Goal: Task Accomplishment & Management: Complete application form

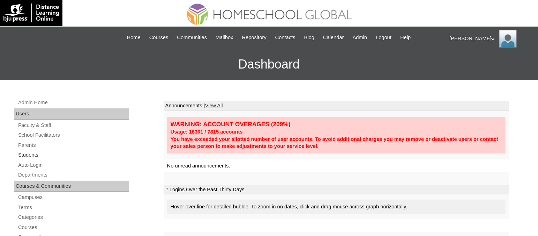
drag, startPoint x: 24, startPoint y: 150, endPoint x: 28, endPoint y: 153, distance: 4.6
click at [24, 151] on link "Students" at bounding box center [73, 154] width 112 height 9
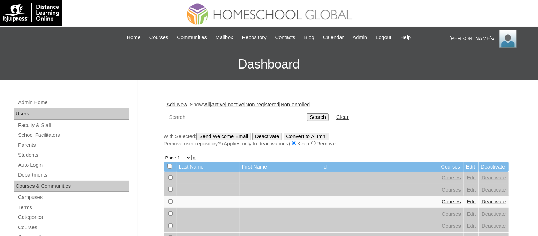
click at [257, 116] on input "text" at bounding box center [234, 116] width 132 height 9
type input "TOUCHPH2025-MHS010161"
click at [307, 113] on input "Search" at bounding box center [318, 117] width 22 height 8
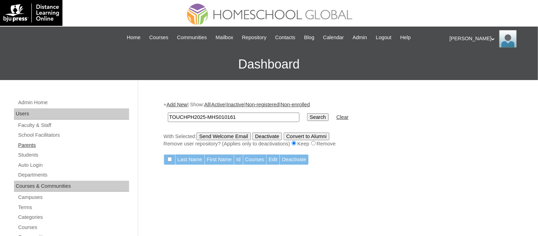
click at [34, 145] on link "Parents" at bounding box center [73, 145] width 112 height 9
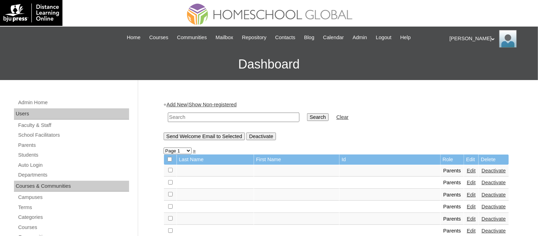
click at [195, 113] on input "text" at bounding box center [234, 116] width 132 height 9
paste input "TOUCHPH2025-MHS010160"
type input "TOUCHPH2025-MHS010160"
click at [307, 113] on input "Search" at bounding box center [318, 117] width 22 height 8
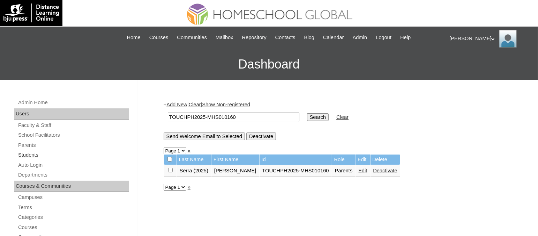
click at [29, 153] on link "Students" at bounding box center [73, 154] width 112 height 9
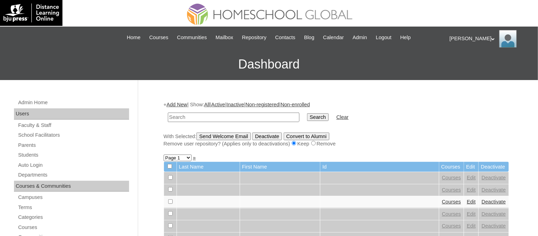
click at [179, 102] on link "Add New" at bounding box center [177, 105] width 21 height 6
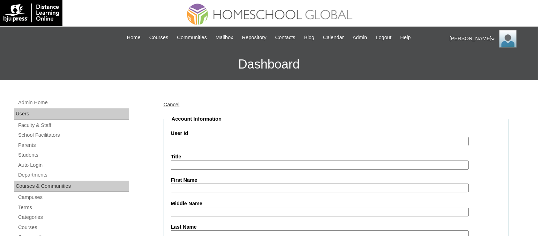
click at [216, 136] on input "User Id" at bounding box center [320, 140] width 298 height 9
paste input "TOUCHPH2025-MHS010161"
type input "TOUCHPH2025-MHS010161"
click at [192, 185] on input "First Name" at bounding box center [320, 187] width 298 height 9
paste input "Seth Jedidiah Serr"
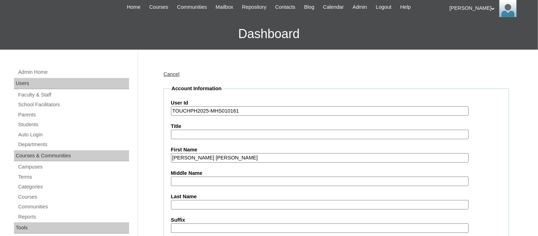
scroll to position [43, 0]
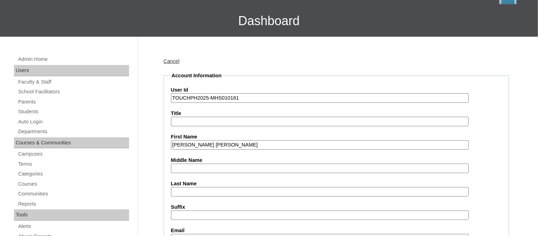
drag, startPoint x: 229, startPoint y: 142, endPoint x: 208, endPoint y: 143, distance: 21.0
click at [208, 143] on input "Seth Jedidiah Serr" at bounding box center [320, 144] width 298 height 9
type input "Seth Jedidiah"
click at [181, 187] on input "Last Name" at bounding box center [320, 191] width 298 height 9
paste input "Serr"
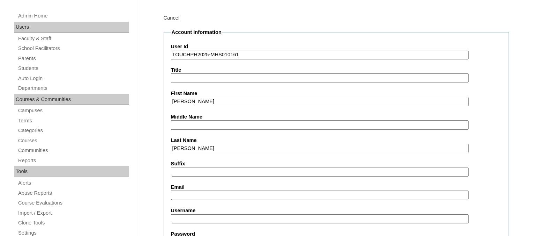
scroll to position [87, 0]
type input "Serr"
click at [188, 190] on input "Email" at bounding box center [320, 194] width 298 height 9
paste input "loenserra@yahoo.com"
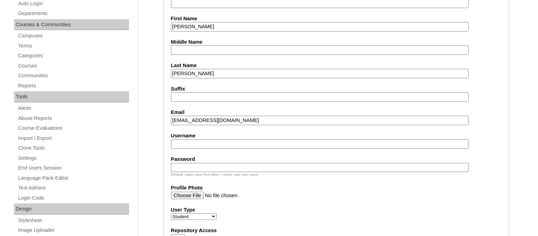
scroll to position [174, 0]
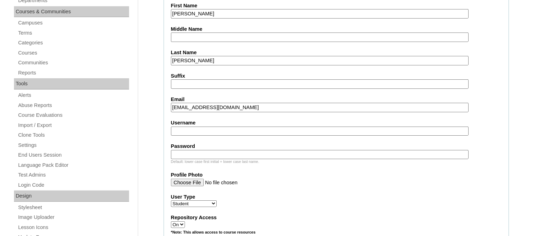
type input "loenserra@yahoo.com"
click at [210, 126] on input "Username" at bounding box center [320, 130] width 298 height 9
paste input "sethjedidiahserrTQ322"
type input "sethjedidiahserrTQ322"
click at [237, 150] on input "Password" at bounding box center [320, 154] width 298 height 9
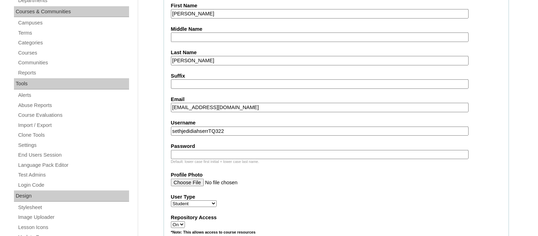
paste input "HG123456s"
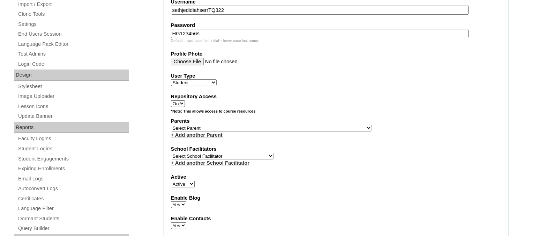
scroll to position [305, 0]
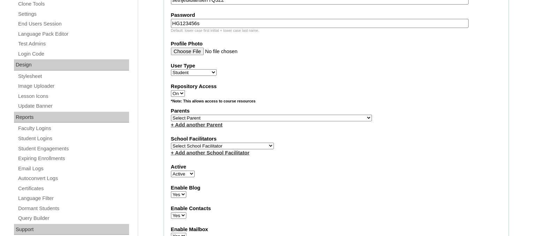
type input "HG123456s"
click at [272, 115] on select "Select Parent , , , , , , , , , , , , , , , , , , , , , , , , , , , , , , , , ,…" at bounding box center [271, 118] width 201 height 7
select select "43355"
click at [171, 115] on select "Select Parent , , , , , , , , , , , , , , , , , , , , , , , , , , , , , , , , ,…" at bounding box center [271, 118] width 201 height 7
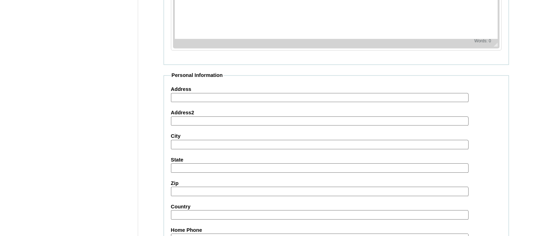
scroll to position [821, 0]
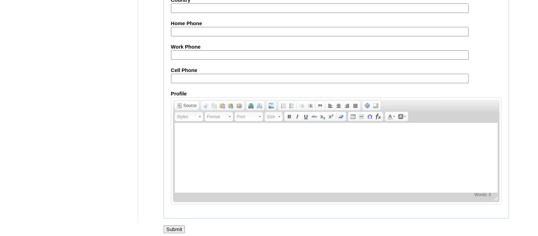
click at [170, 225] on input "Submit" at bounding box center [175, 229] width 22 height 8
click at [173, 225] on input "Submit" at bounding box center [175, 229] width 22 height 8
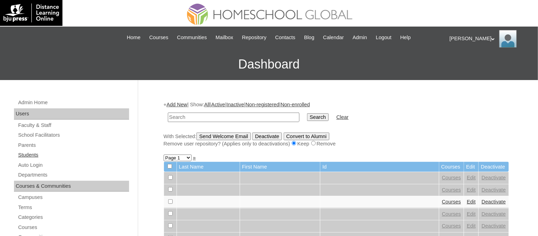
click at [28, 154] on link "Students" at bounding box center [73, 154] width 112 height 9
paste input "TOUCHPH2025-MHS010161"
type input "TOUCHPH2025-MHS010161"
click at [307, 113] on input "Search" at bounding box center [318, 117] width 22 height 8
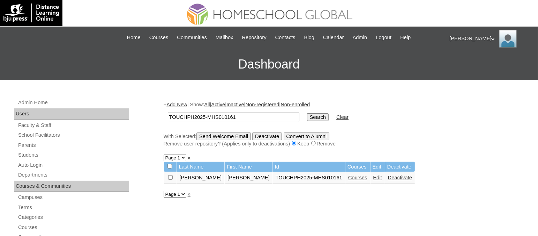
click at [348, 176] on link "Courses" at bounding box center [357, 178] width 19 height 6
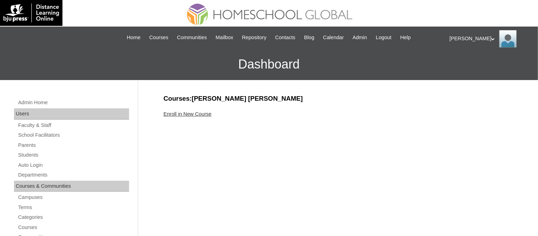
click at [190, 113] on link "Enroll in New Course" at bounding box center [188, 114] width 48 height 6
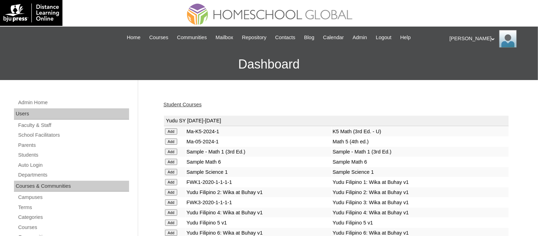
scroll to position [1416, 0]
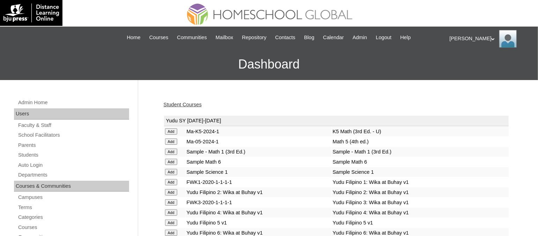
scroll to position [1416, 0]
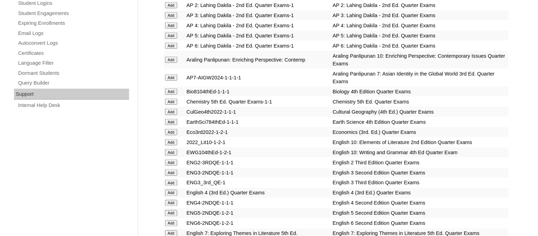
scroll to position [1689, 0]
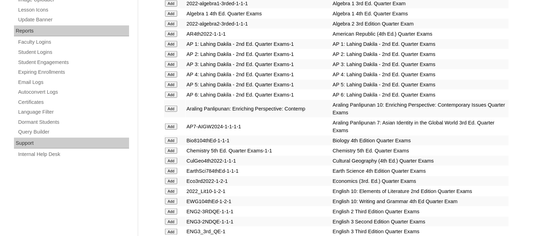
scroll to position [1620, 0]
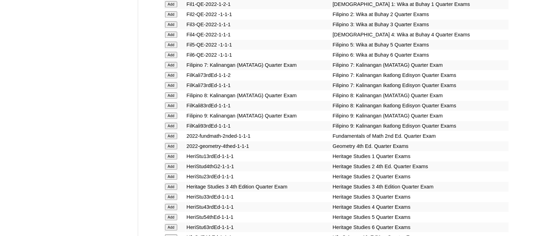
scroll to position [2021, 0]
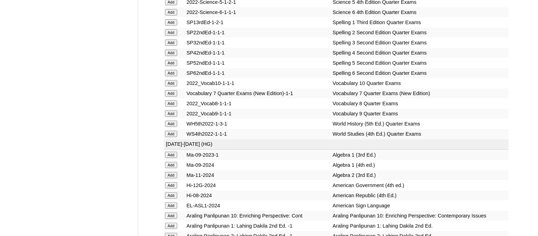
scroll to position [2666, 0]
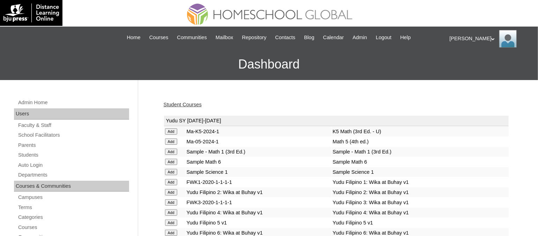
click at [195, 102] on link "Student Courses" at bounding box center [183, 105] width 38 height 6
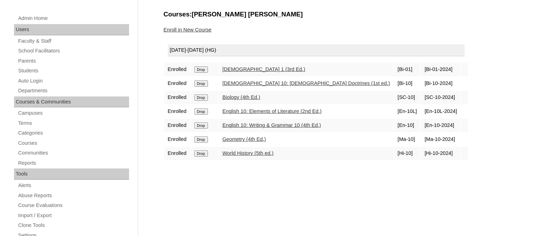
scroll to position [87, 0]
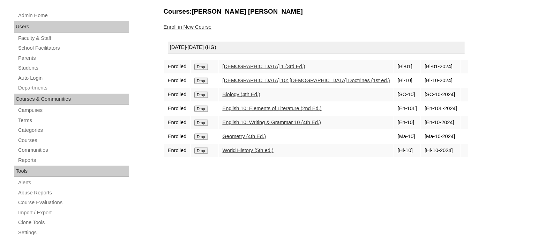
click at [199, 64] on input "Drop" at bounding box center [201, 67] width 14 height 6
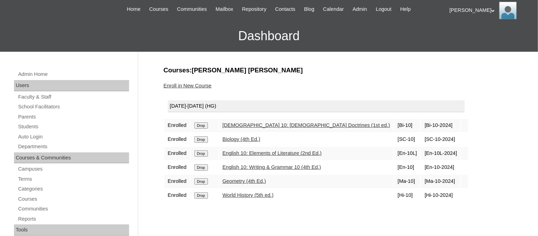
scroll to position [43, 0]
